Goal: Browse casually

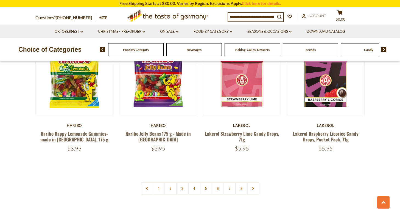
scroll to position [1292, 0]
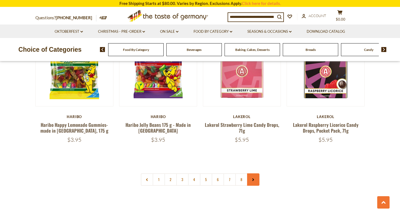
click at [250, 173] on link at bounding box center [253, 179] width 12 height 12
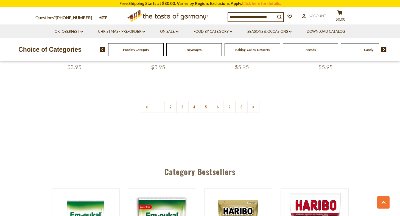
scroll to position [1370, 0]
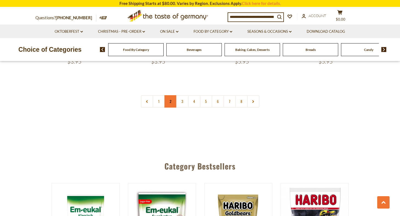
click at [167, 95] on link "2" at bounding box center [170, 101] width 12 height 12
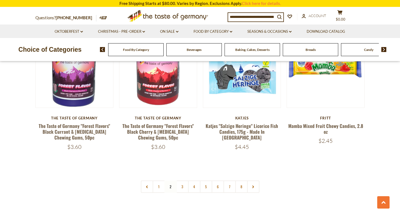
scroll to position [1274, 0]
click at [180, 180] on link "3" at bounding box center [182, 186] width 12 height 12
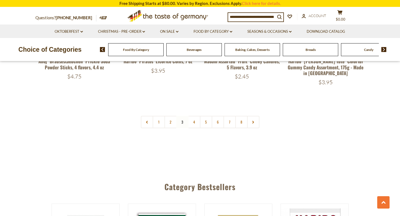
scroll to position [1327, 0]
click at [196, 115] on link "4" at bounding box center [194, 121] width 12 height 12
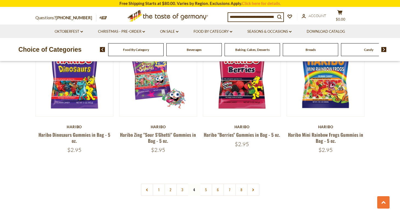
scroll to position [1274, 0]
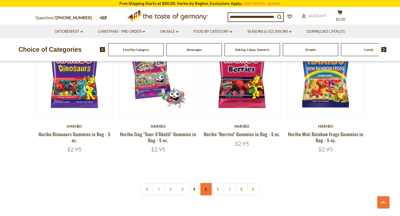
click at [203, 183] on link "5" at bounding box center [206, 189] width 12 height 12
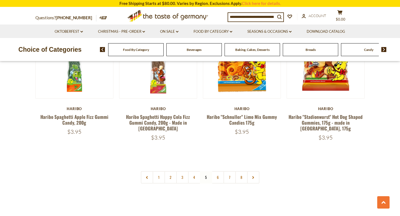
scroll to position [1247, 0]
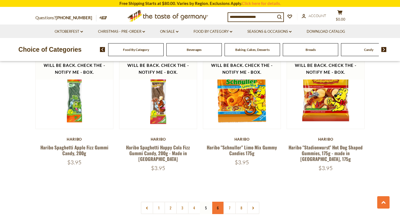
click at [218, 201] on link "6" at bounding box center [218, 207] width 12 height 12
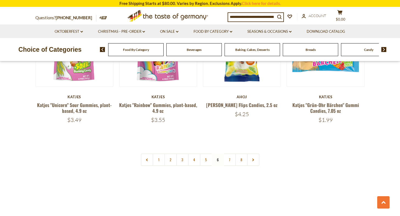
scroll to position [1289, 0]
click at [231, 153] on link "7" at bounding box center [229, 159] width 12 height 12
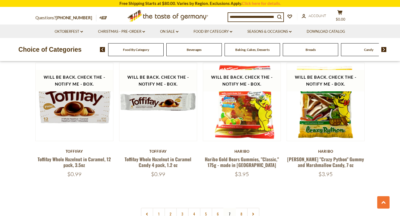
scroll to position [1241, 0]
click at [241, 207] on link "8" at bounding box center [241, 213] width 12 height 12
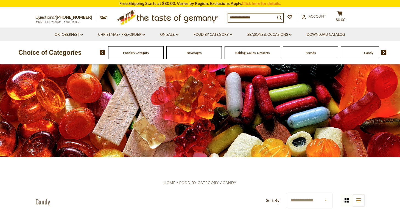
scroll to position [0, 0]
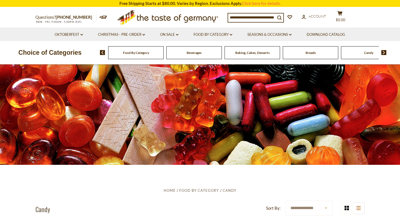
click at [130, 54] on span "Food By Category" at bounding box center [136, 53] width 26 height 4
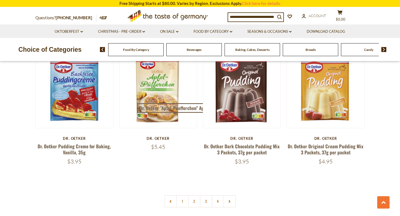
scroll to position [1149, 0]
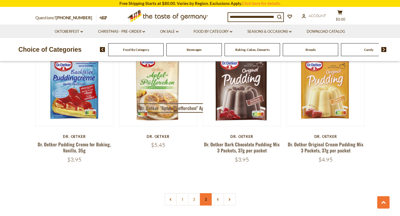
click at [203, 194] on link "3" at bounding box center [206, 199] width 12 height 12
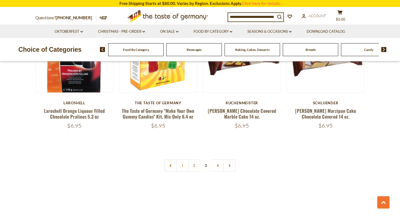
scroll to position [1179, 0]
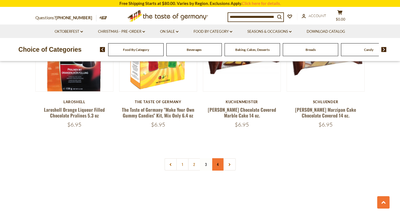
click at [219, 158] on link "4" at bounding box center [218, 164] width 12 height 12
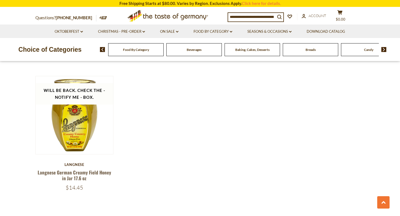
scroll to position [715, 0]
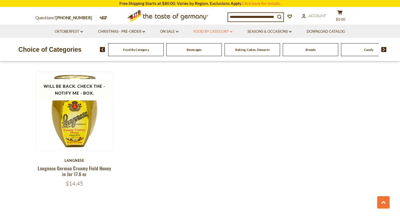
click at [217, 33] on link "Food By Category dropdown_arrow" at bounding box center [213, 32] width 39 height 6
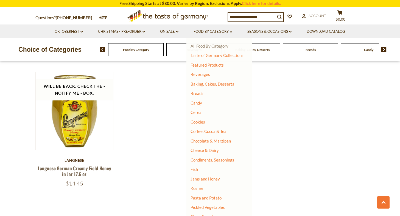
click at [222, 45] on link "All Food By Category" at bounding box center [210, 45] width 38 height 5
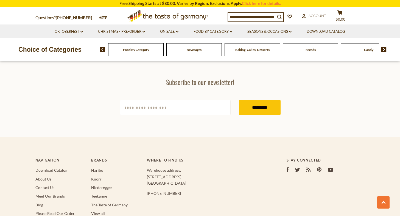
scroll to position [1098, 0]
click at [294, 91] on section "Subscribe to our newsletter! yourname@email.com *********" at bounding box center [200, 95] width 400 height 81
